Goal: Task Accomplishment & Management: Use online tool/utility

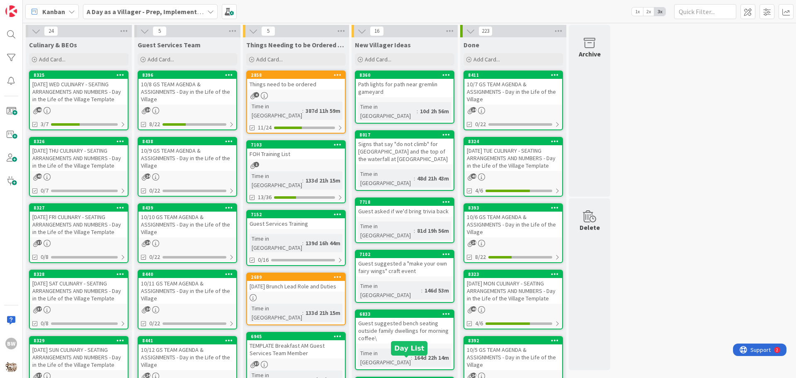
scroll to position [83, 0]
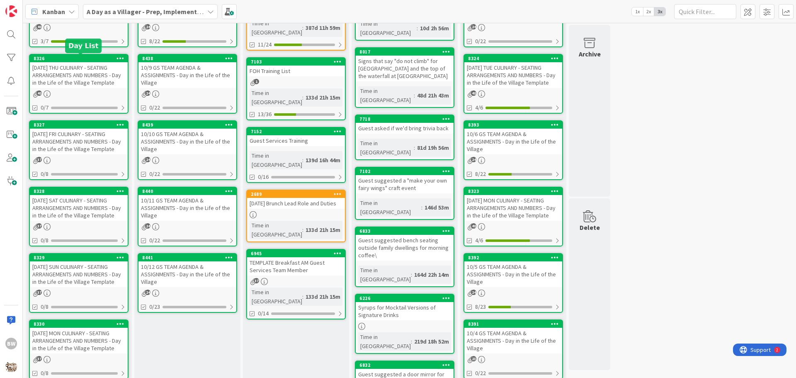
click at [81, 61] on div "8326" at bounding box center [81, 59] width 94 height 6
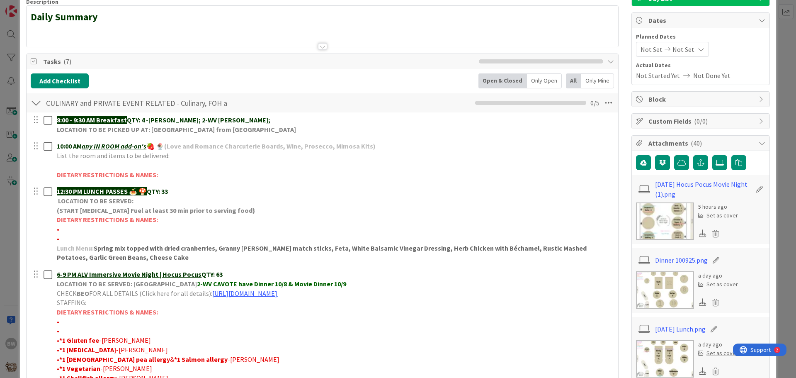
scroll to position [124, 0]
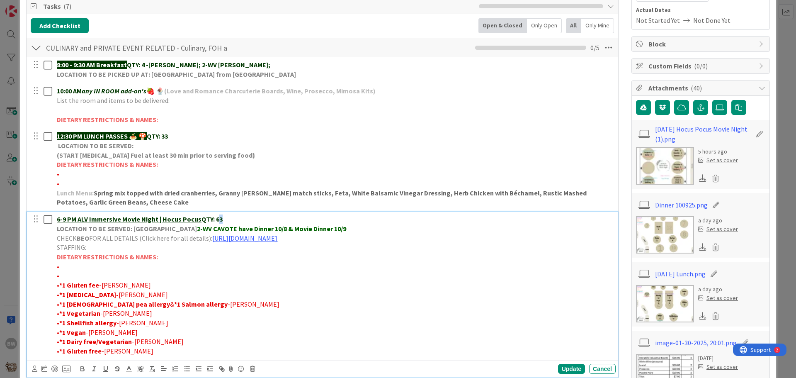
click at [218, 219] on p "6-9 PM ALV Immersive Movie Night | Hocus Pocus QTY: 63" at bounding box center [335, 219] width 556 height 10
click at [567, 367] on div "Update" at bounding box center [571, 369] width 27 height 10
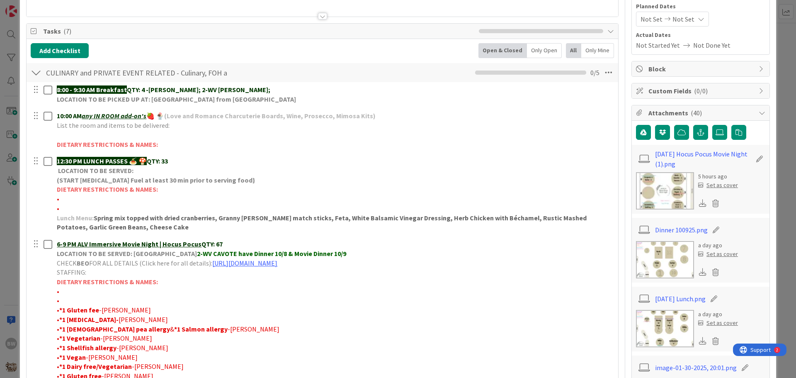
scroll to position [207, 0]
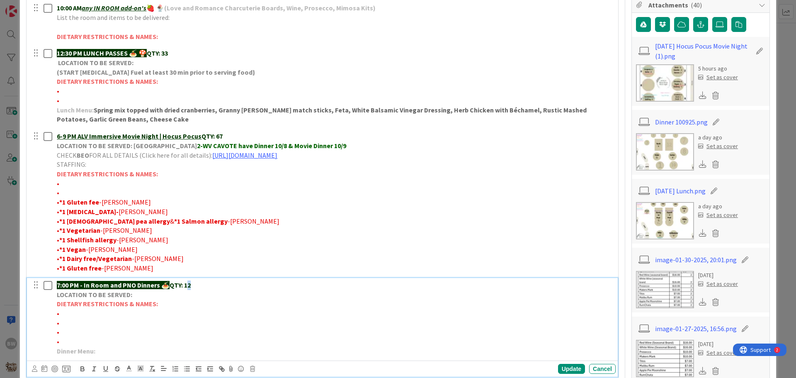
click at [190, 286] on p "7:00 PM - In Room and PNO Dinners 🍝 QTY: 12" at bounding box center [335, 285] width 556 height 10
click at [68, 310] on p "•" at bounding box center [335, 314] width 556 height 10
drag, startPoint x: 88, startPoint y: 311, endPoint x: 59, endPoint y: 312, distance: 29.5
click at [59, 312] on span "•*3 No pork-AWAD" at bounding box center [99, 313] width 84 height 8
click at [83, 369] on icon "button" at bounding box center [82, 370] width 3 height 2
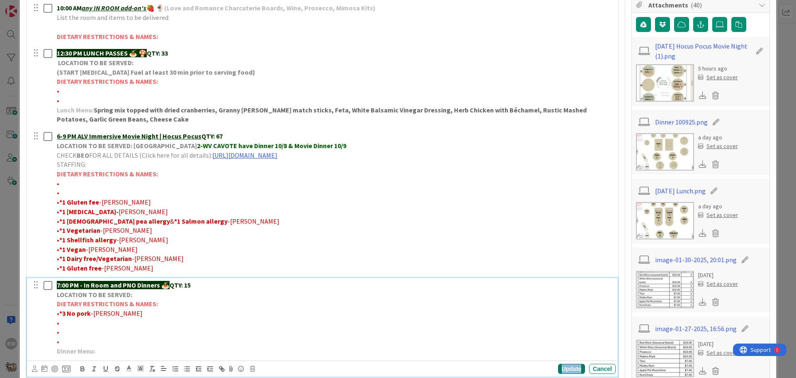
click at [558, 367] on div "Update" at bounding box center [571, 369] width 27 height 10
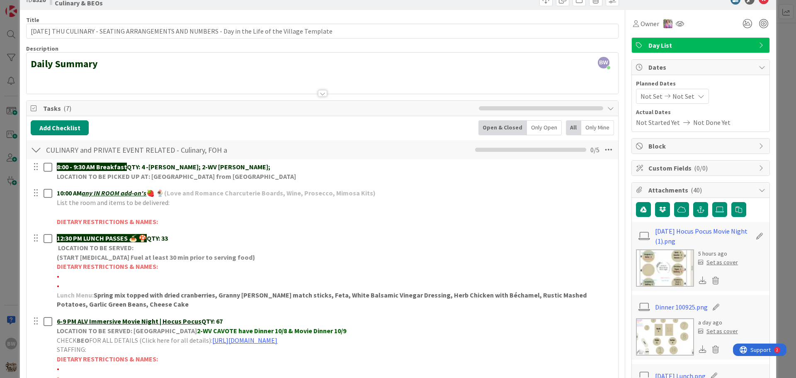
scroll to position [0, 0]
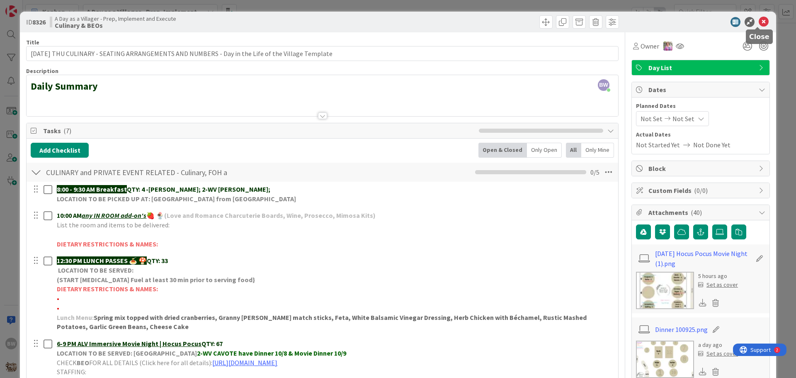
click at [759, 22] on icon at bounding box center [764, 22] width 10 height 10
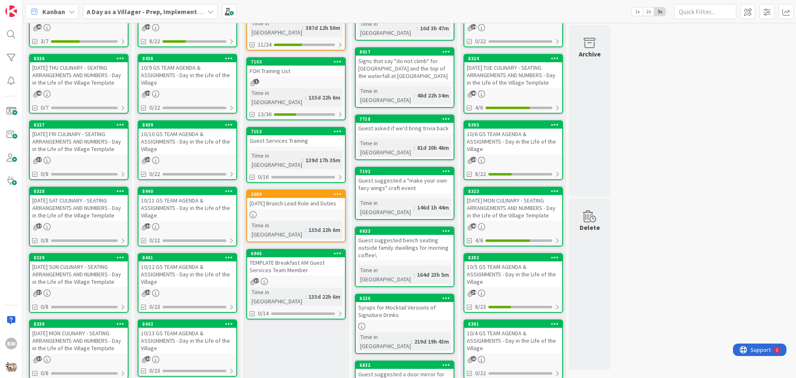
click at [68, 63] on div "10.9.25 THU CULINARY - SEATING ARRANGEMENTS AND NUMBERS - Day in the Life of th…" at bounding box center [79, 75] width 98 height 26
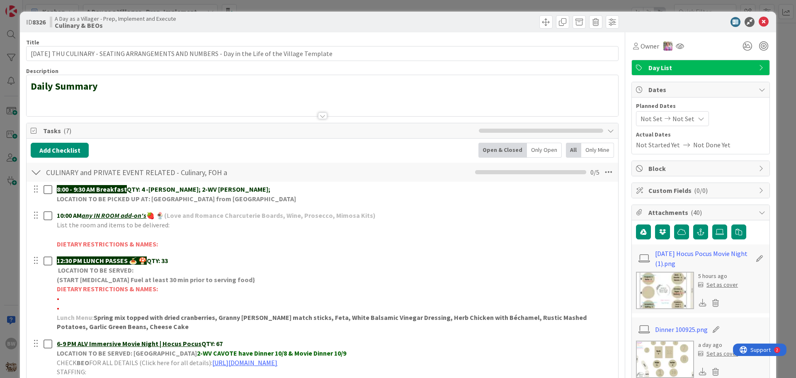
scroll to position [124, 0]
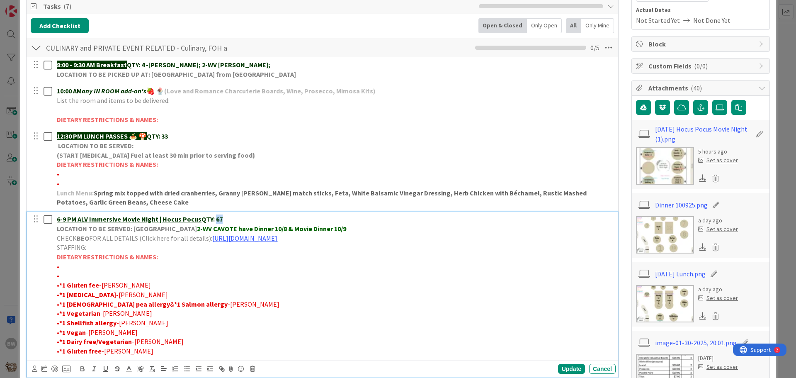
drag, startPoint x: 221, startPoint y: 217, endPoint x: 215, endPoint y: 219, distance: 6.8
click at [215, 219] on p "6-9 PM ALV Immersive Movie Night | Hocus Pocus QTY: 67" at bounding box center [335, 219] width 556 height 10
click at [561, 369] on div "Update" at bounding box center [571, 369] width 27 height 10
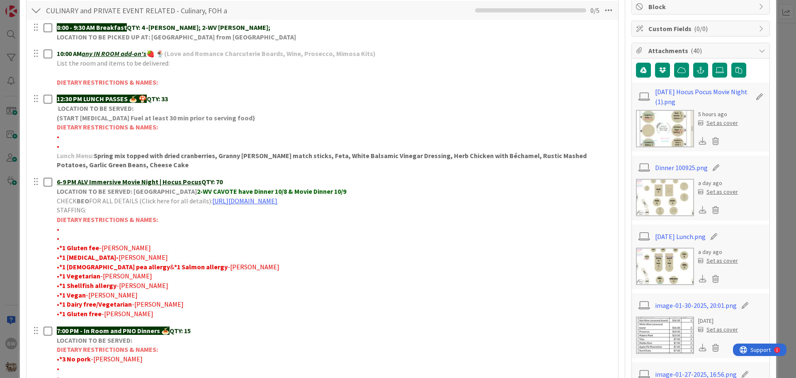
scroll to position [0, 0]
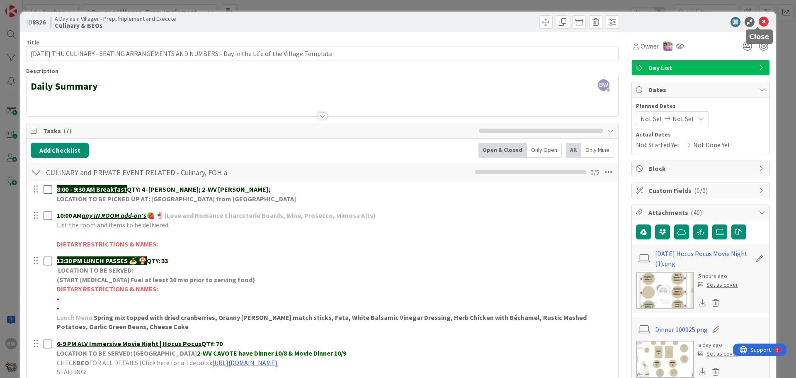
click at [762, 24] on icon at bounding box center [764, 22] width 10 height 10
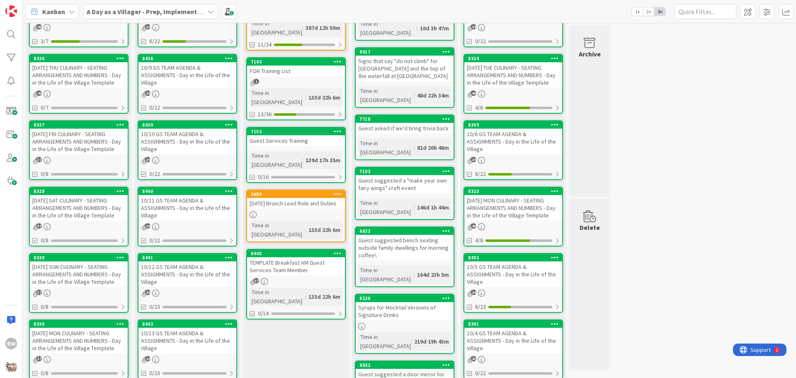
click at [79, 261] on div "10.12.25 SUN CULINARY - SEATING ARRANGEMENTS AND NUMBERS - Day in the Life of t…" at bounding box center [79, 274] width 98 height 26
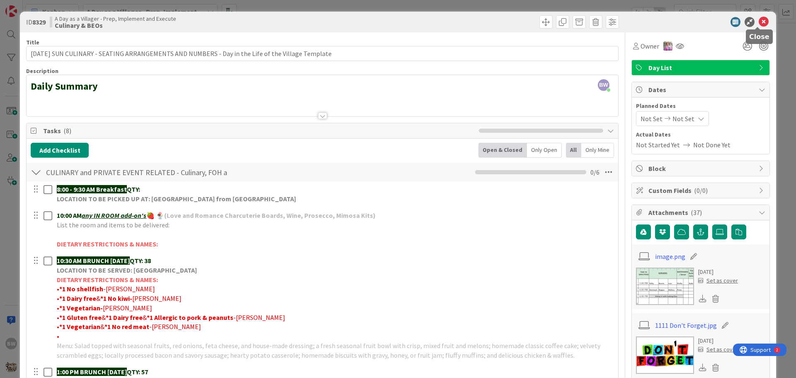
click at [759, 18] on icon at bounding box center [764, 22] width 10 height 10
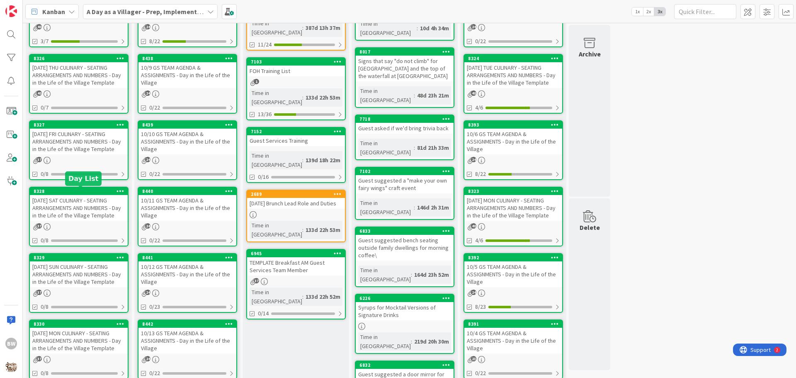
click at [73, 192] on div "8328" at bounding box center [81, 191] width 94 height 6
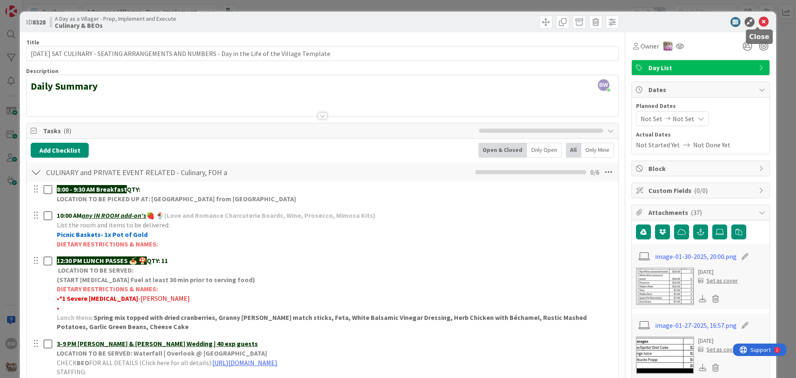
click at [760, 21] on icon at bounding box center [764, 22] width 10 height 10
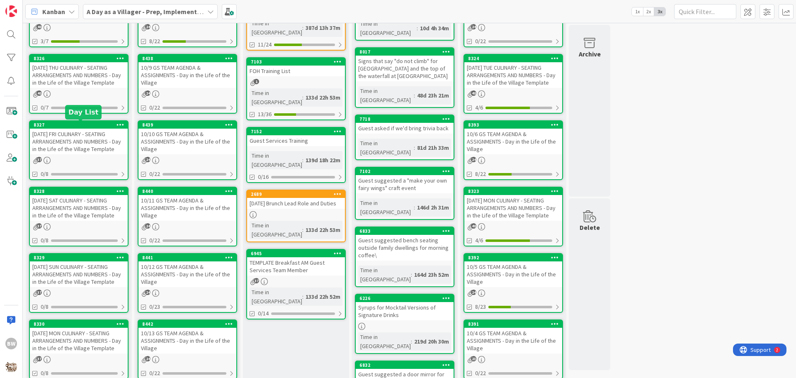
click at [73, 125] on div "8327" at bounding box center [81, 125] width 94 height 6
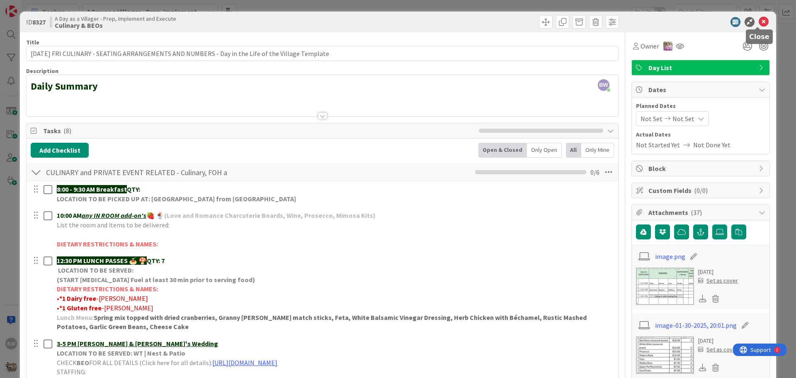
click at [762, 17] on div "ID 8327 A Day as a Villager - Prep, Implement and Execute Culinary & BEOs" at bounding box center [398, 22] width 756 height 21
click at [759, 20] on icon at bounding box center [764, 22] width 10 height 10
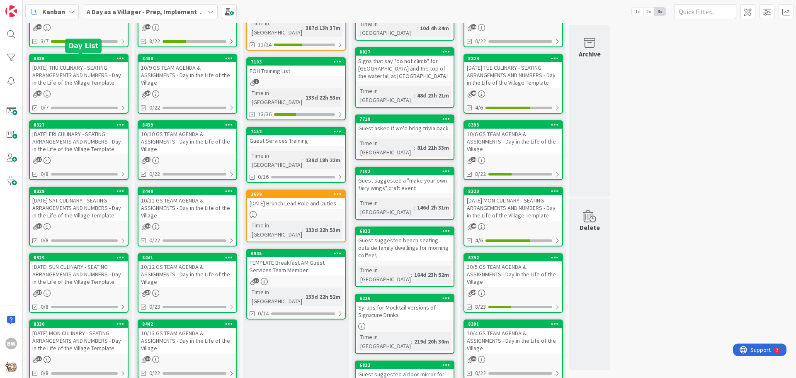
click at [89, 59] on div "8326" at bounding box center [81, 59] width 94 height 6
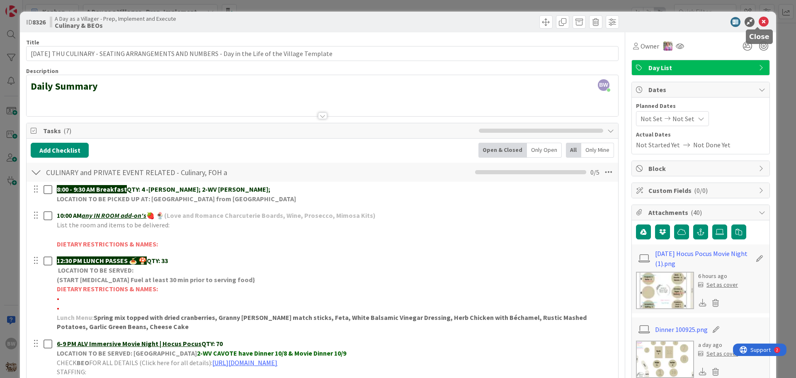
click at [759, 23] on icon at bounding box center [764, 22] width 10 height 10
